Goal: Information Seeking & Learning: Learn about a topic

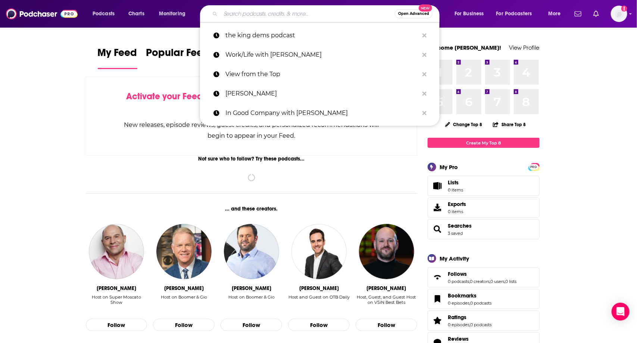
click at [292, 15] on input "Search podcasts, credits, & more..." at bounding box center [307, 14] width 174 height 12
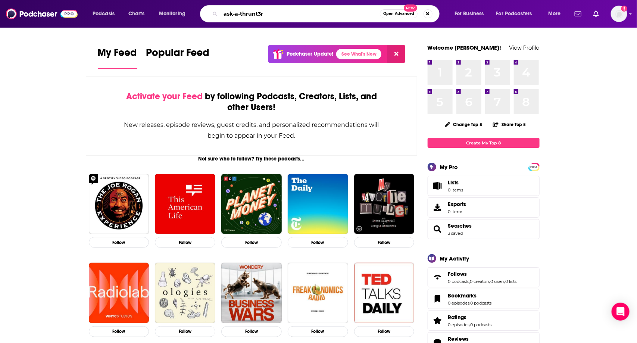
type input "ask-a-thrunt3r"
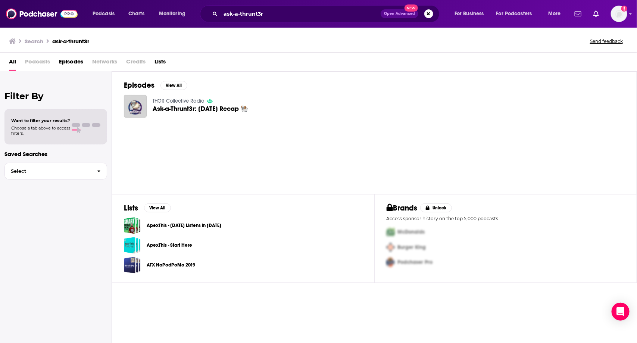
click at [193, 107] on span "Ask-a-Thrunt3r: [DATE] Recap 🐏" at bounding box center [201, 109] width 96 height 6
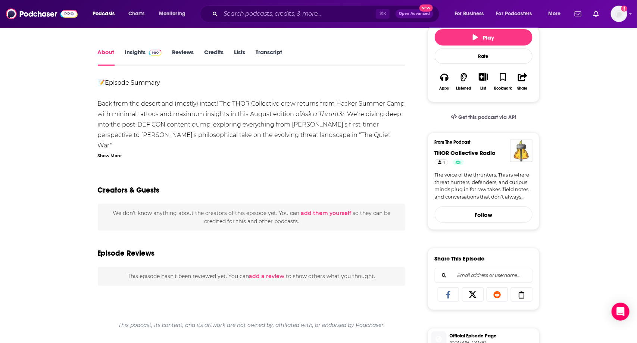
scroll to position [15, 0]
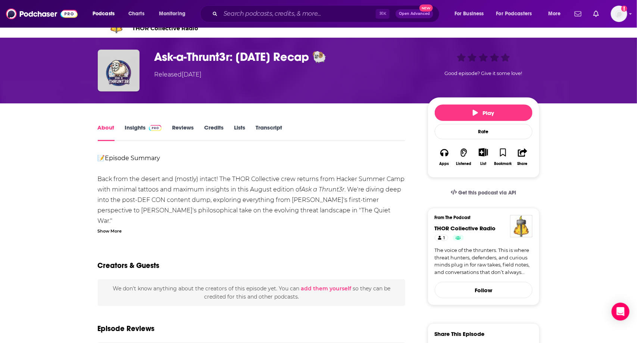
click at [136, 128] on link "Insights" at bounding box center [143, 132] width 37 height 17
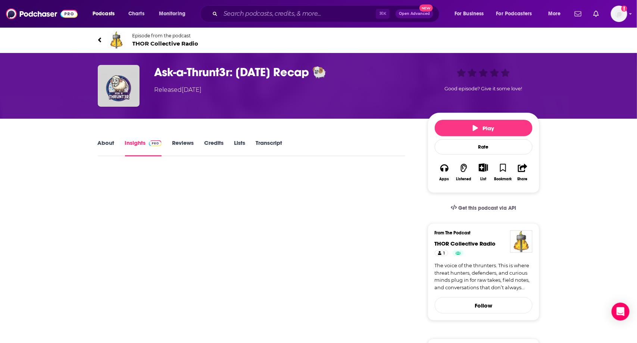
click at [183, 143] on link "Reviews" at bounding box center [183, 147] width 22 height 17
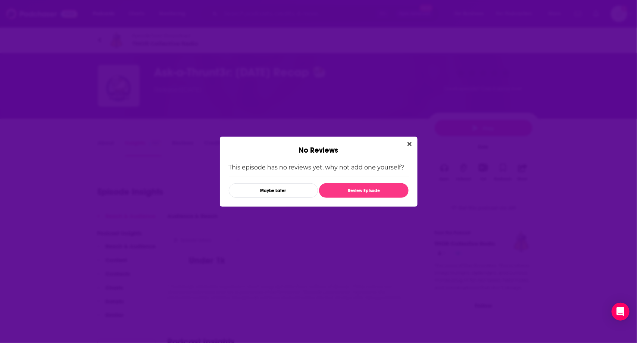
click at [140, 155] on div "No Reviews This episode has no reviews yet, why not add one yourself? Maybe Lat…" at bounding box center [318, 171] width 637 height 343
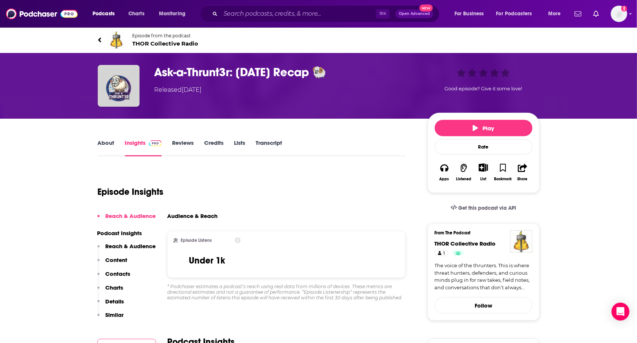
click at [219, 143] on link "Credits" at bounding box center [213, 147] width 19 height 17
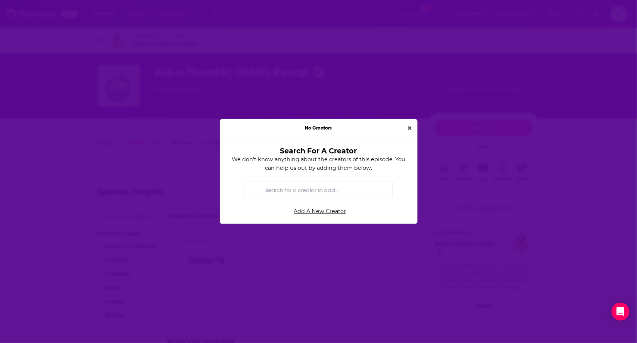
click at [122, 157] on div "No Creators Search For A Creator We don't know anything about the creators of t…" at bounding box center [318, 171] width 637 height 343
